Goal: Task Accomplishment & Management: Use online tool/utility

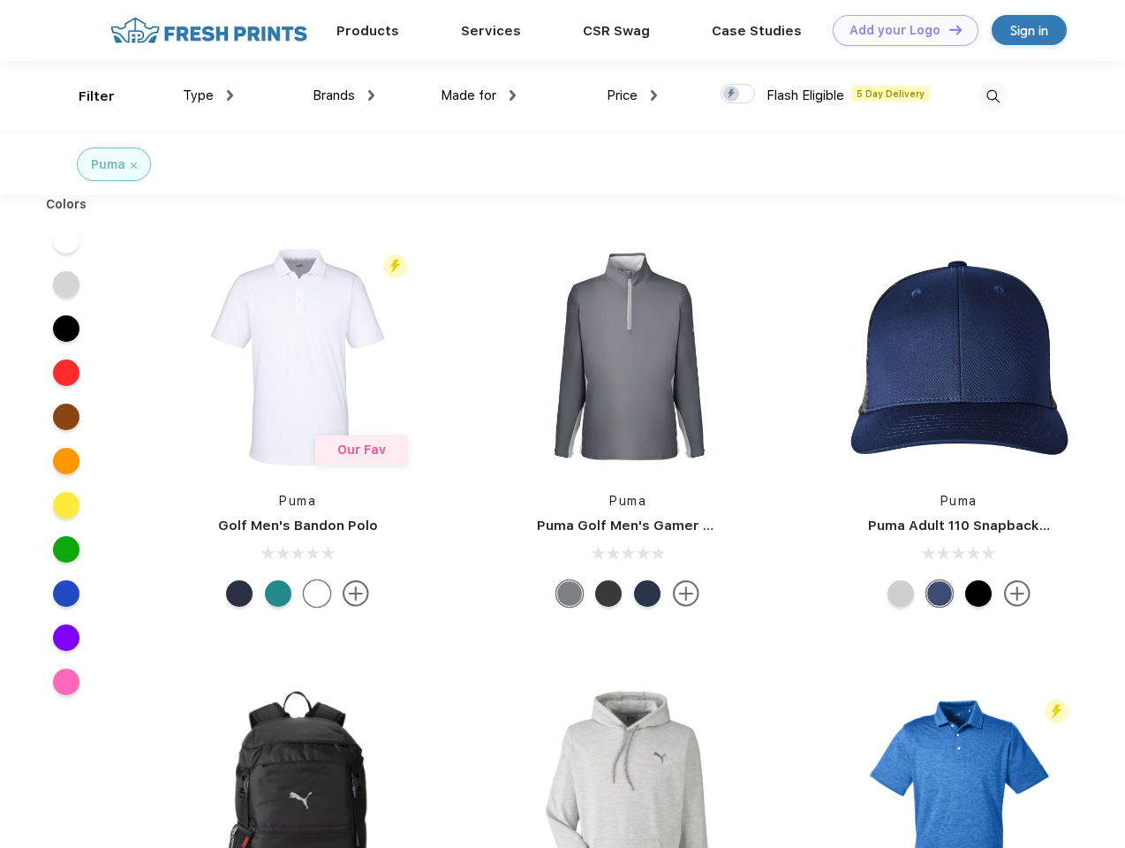
scroll to position [1, 0]
click at [899, 30] on link "Add your Logo Design Tool" at bounding box center [906, 30] width 146 height 31
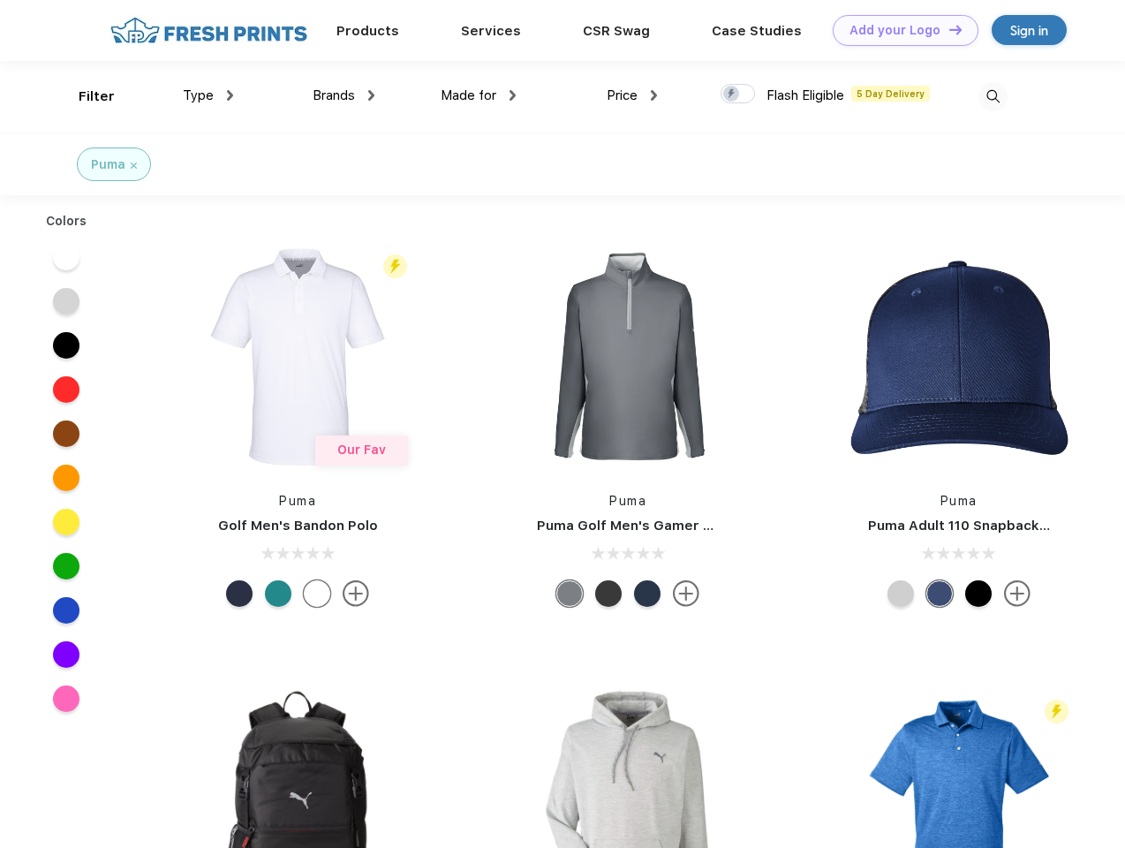
click at [0, 0] on div "Design Tool" at bounding box center [0, 0] width 0 height 0
click at [947, 29] on link "Add your Logo Design Tool" at bounding box center [906, 30] width 146 height 31
click at [85, 96] on div "Filter" at bounding box center [97, 97] width 36 height 20
click at [208, 95] on span "Type" at bounding box center [198, 95] width 31 height 16
click at [343, 95] on span "Brands" at bounding box center [334, 95] width 42 height 16
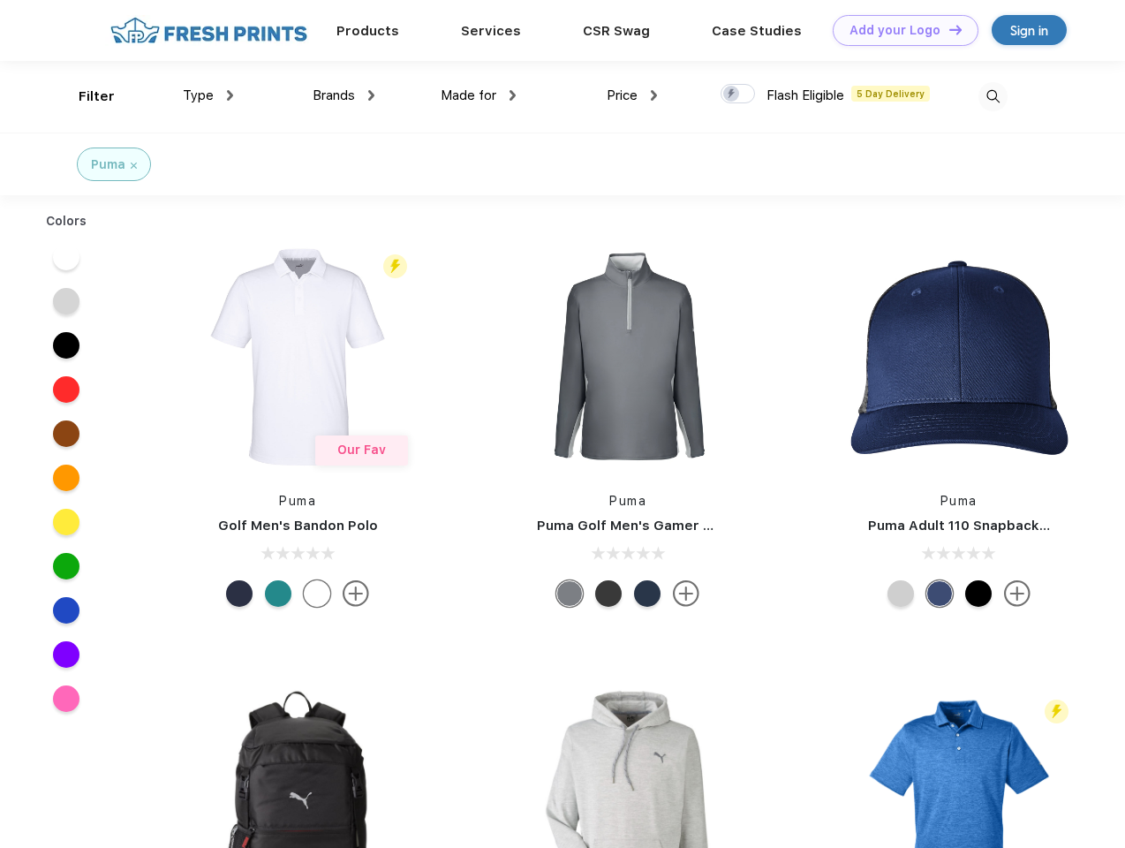
click at [479, 95] on span "Made for" at bounding box center [469, 95] width 56 height 16
click at [632, 95] on span "Price" at bounding box center [622, 95] width 31 height 16
click at [738, 94] on div at bounding box center [737, 93] width 34 height 19
click at [732, 94] on input "checkbox" at bounding box center [725, 88] width 11 height 11
click at [992, 96] on img at bounding box center [992, 96] width 29 height 29
